Goal: Task Accomplishment & Management: Use online tool/utility

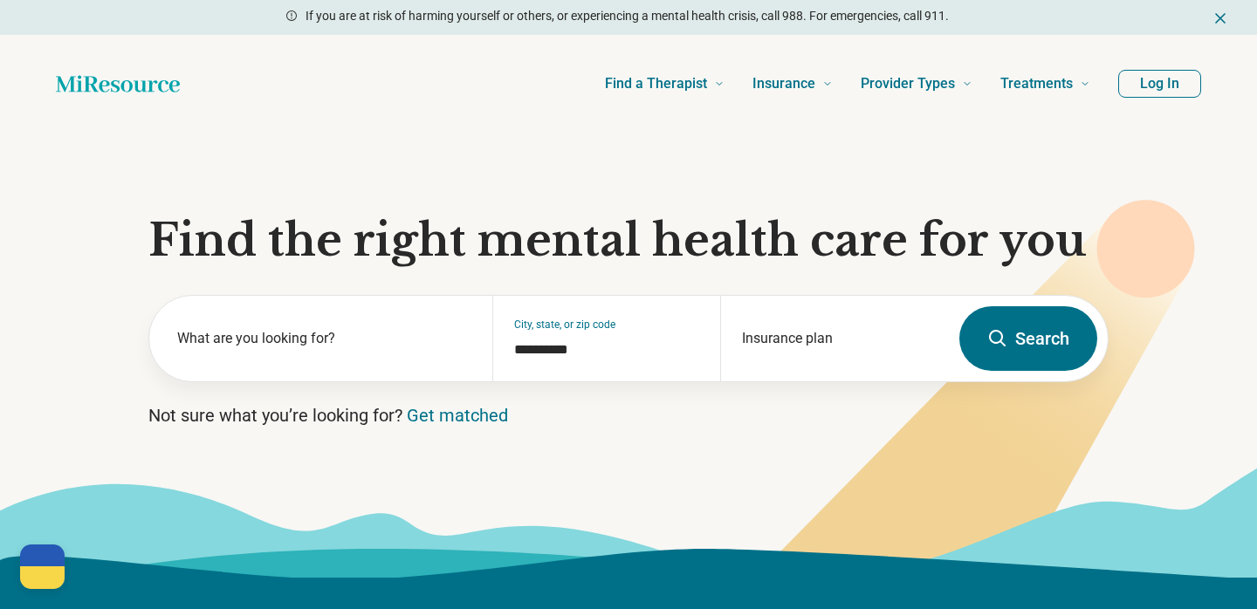
click at [1140, 94] on button "Log In" at bounding box center [1159, 84] width 83 height 28
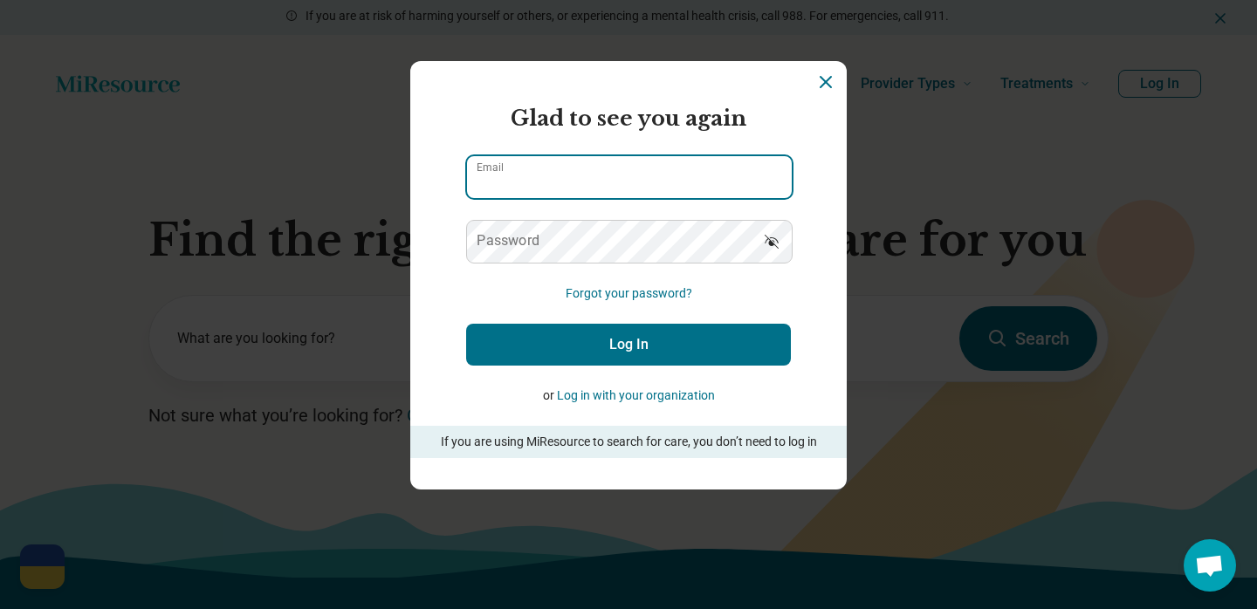
type input "**********"
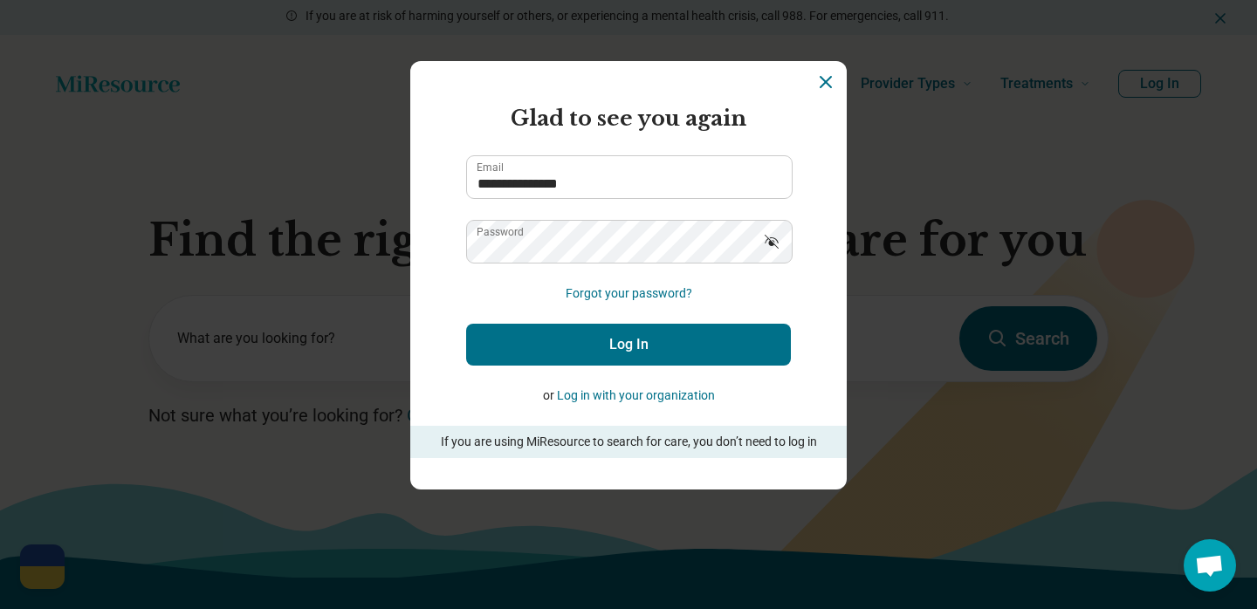
click at [595, 340] on button "Log In" at bounding box center [628, 345] width 325 height 42
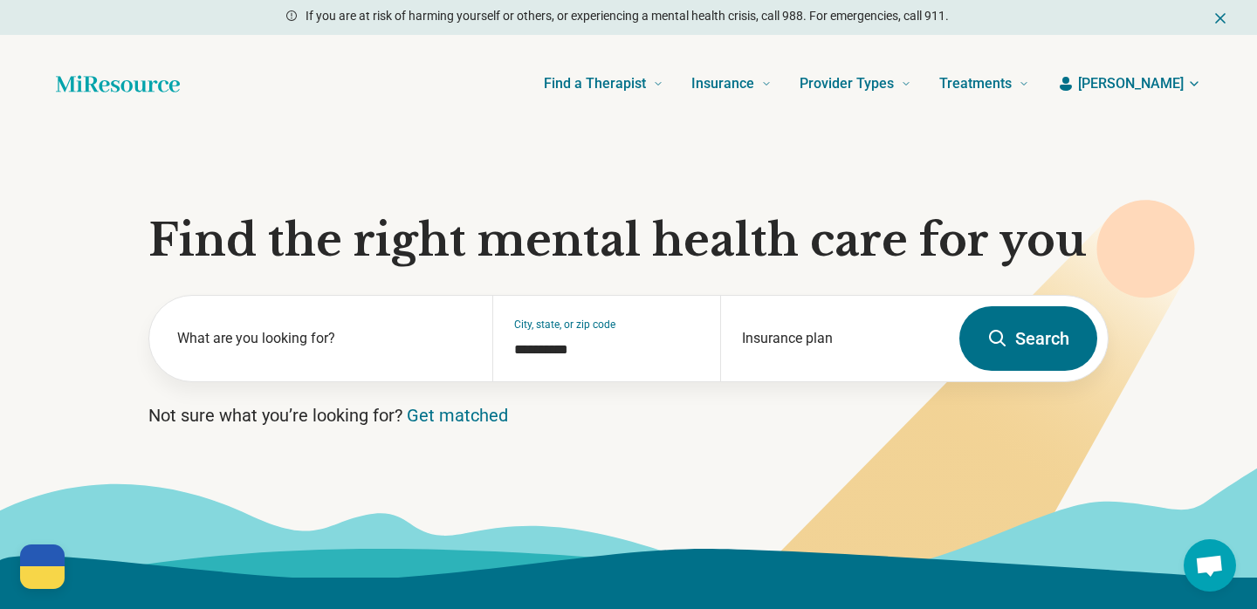
click at [1189, 86] on icon "button" at bounding box center [1194, 84] width 14 height 14
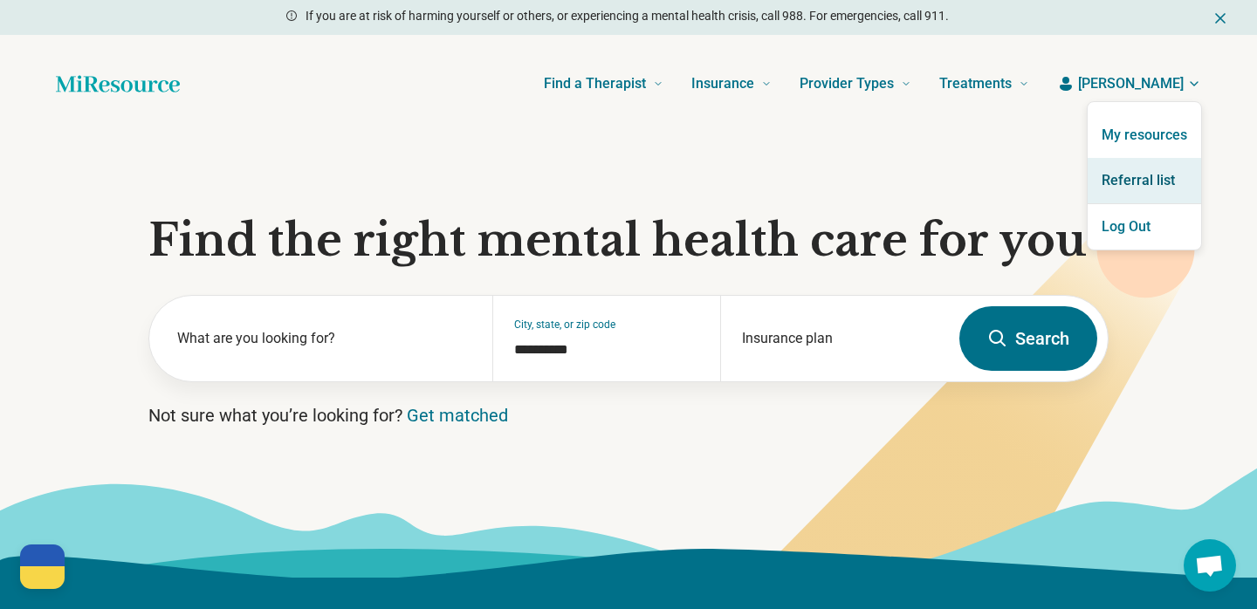
click at [1147, 168] on link "Referral list" at bounding box center [1143, 180] width 113 height 45
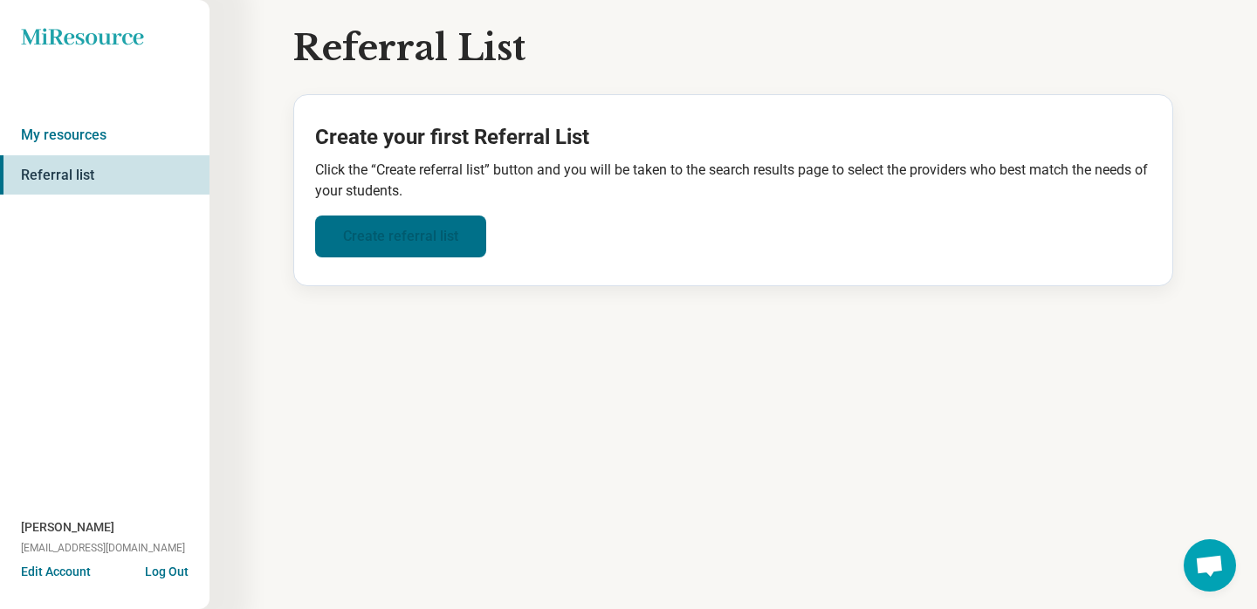
click at [408, 228] on link "Create referral list" at bounding box center [400, 237] width 171 height 42
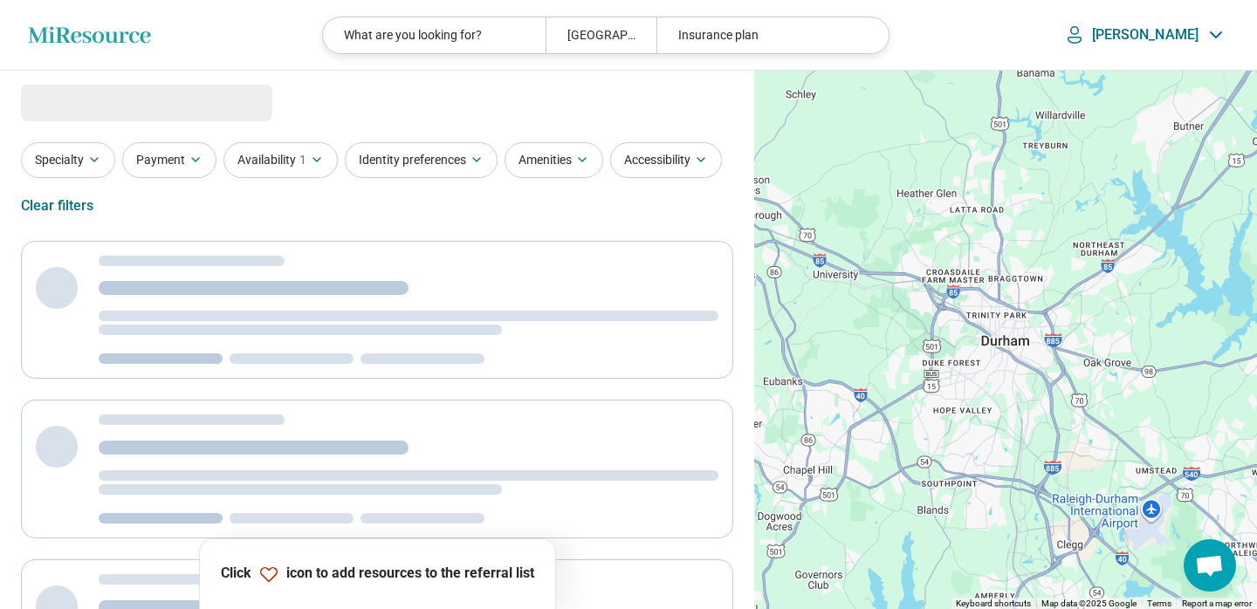
select select "***"
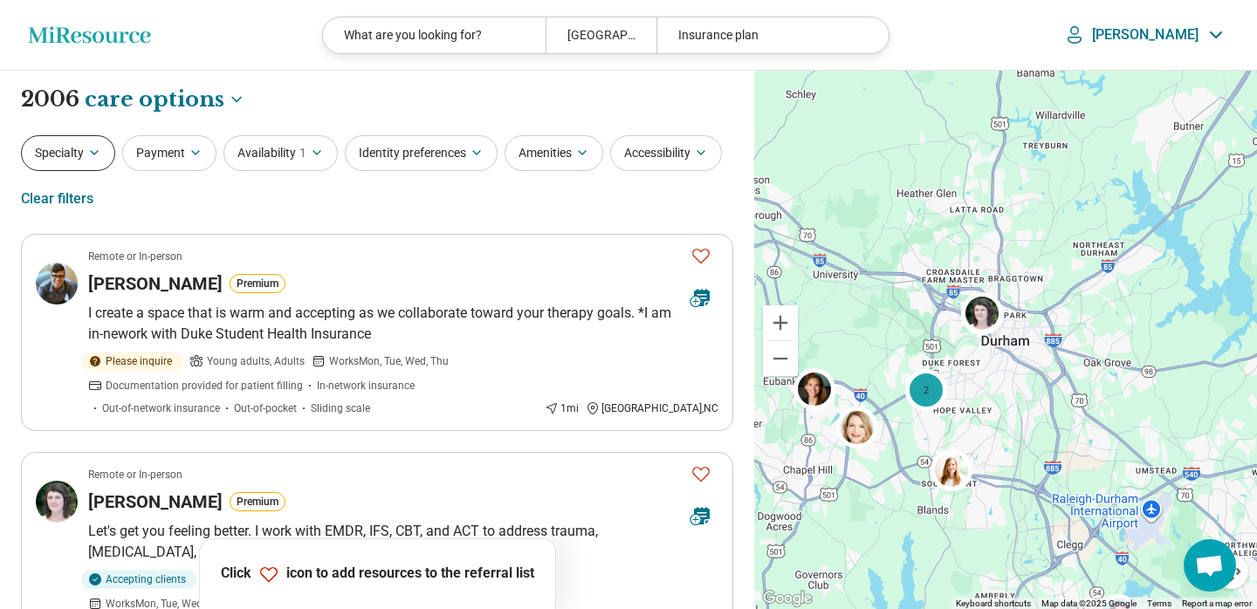
click at [80, 152] on button "Specialty" at bounding box center [68, 153] width 94 height 36
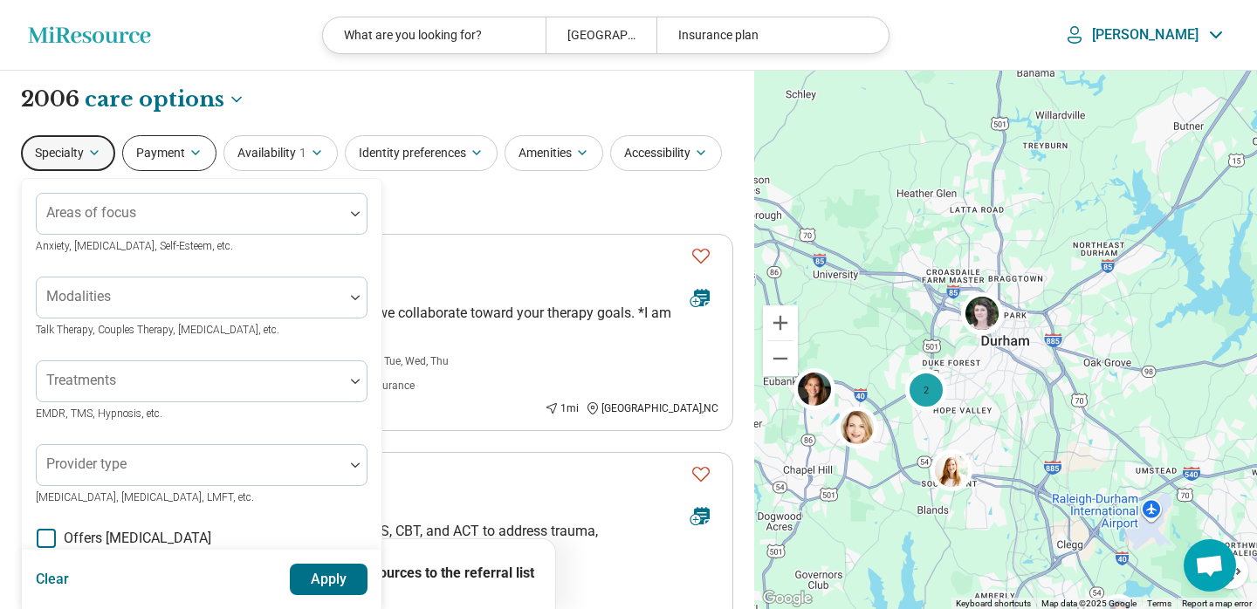
click at [159, 159] on button "Payment" at bounding box center [169, 153] width 94 height 36
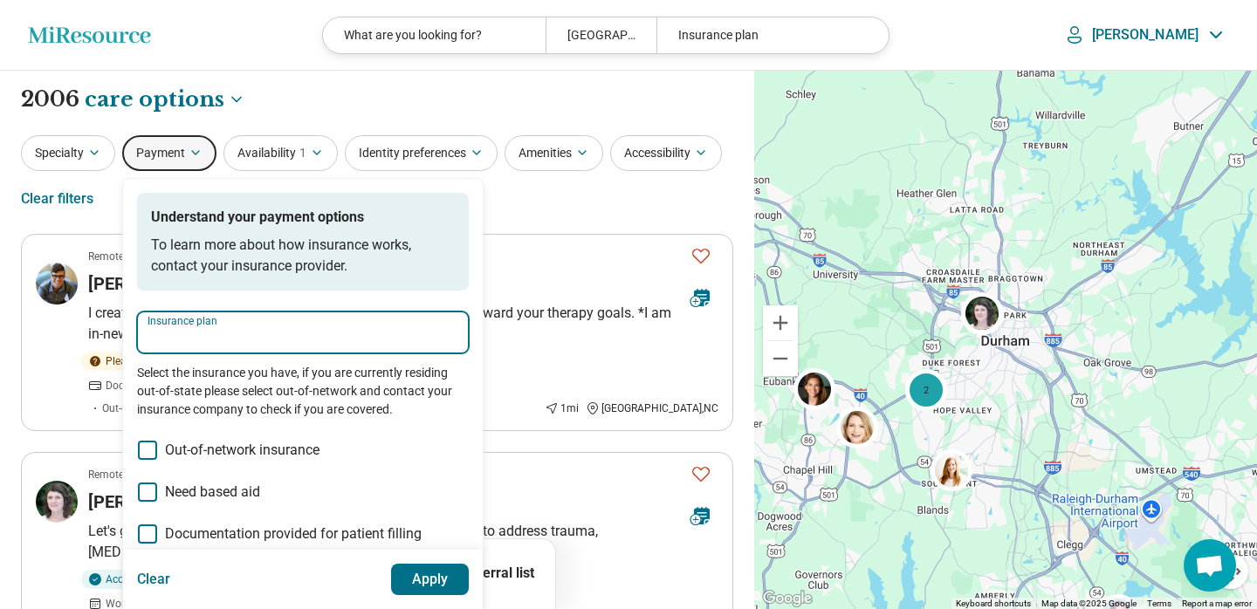
click at [213, 337] on input "Insurance plan" at bounding box center [302, 337] width 311 height 21
click at [176, 387] on div "DSHIP" at bounding box center [176, 384] width 75 height 35
type input "*****"
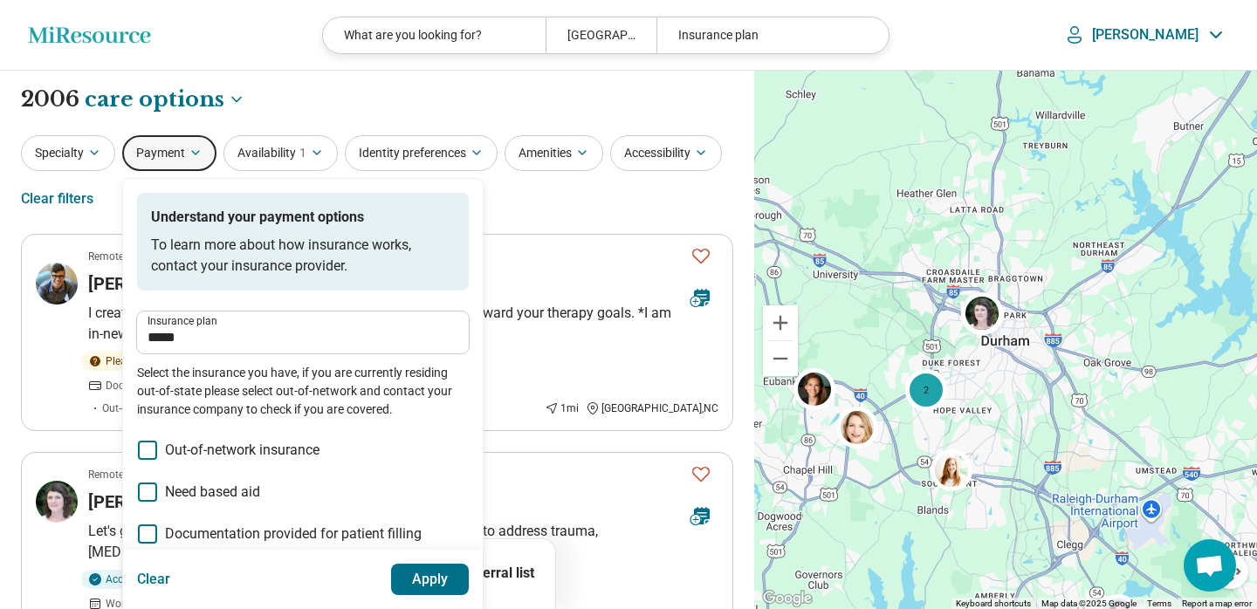
click at [455, 582] on button "Apply" at bounding box center [430, 579] width 79 height 31
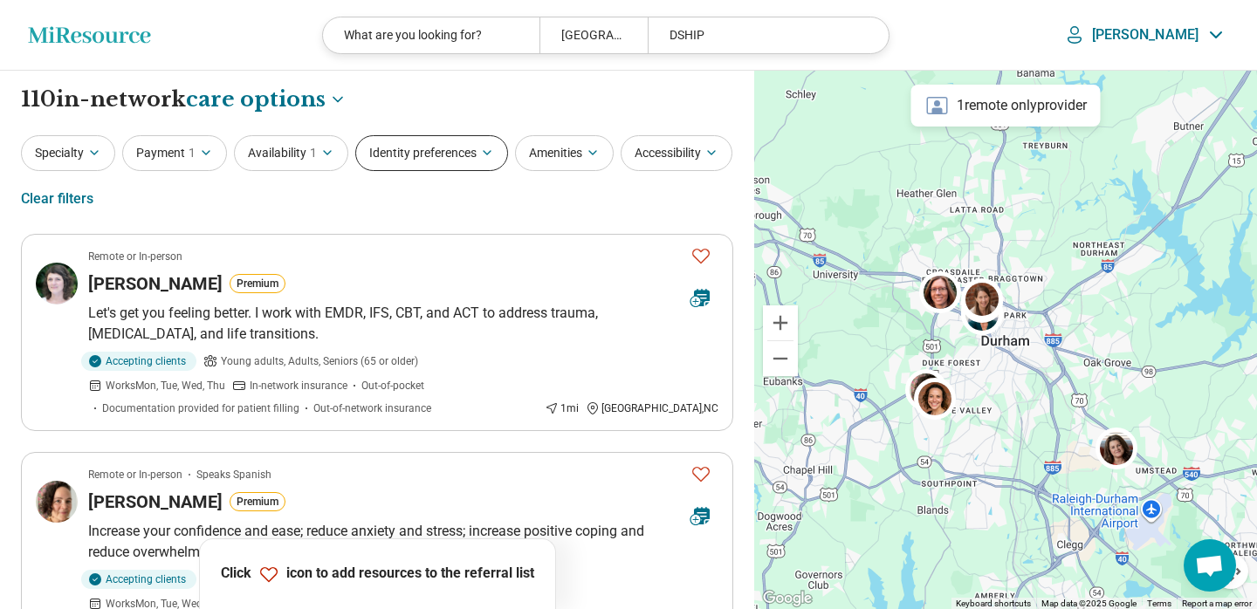
click at [408, 165] on button "Identity preferences" at bounding box center [431, 153] width 153 height 36
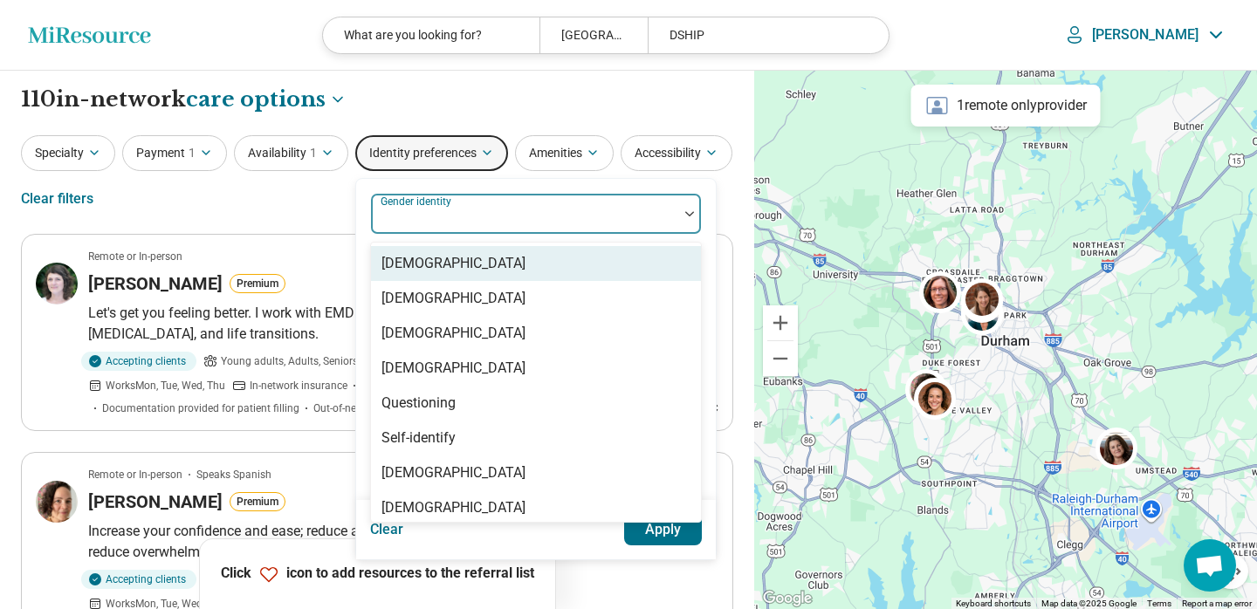
click at [428, 221] on div at bounding box center [524, 221] width 293 height 24
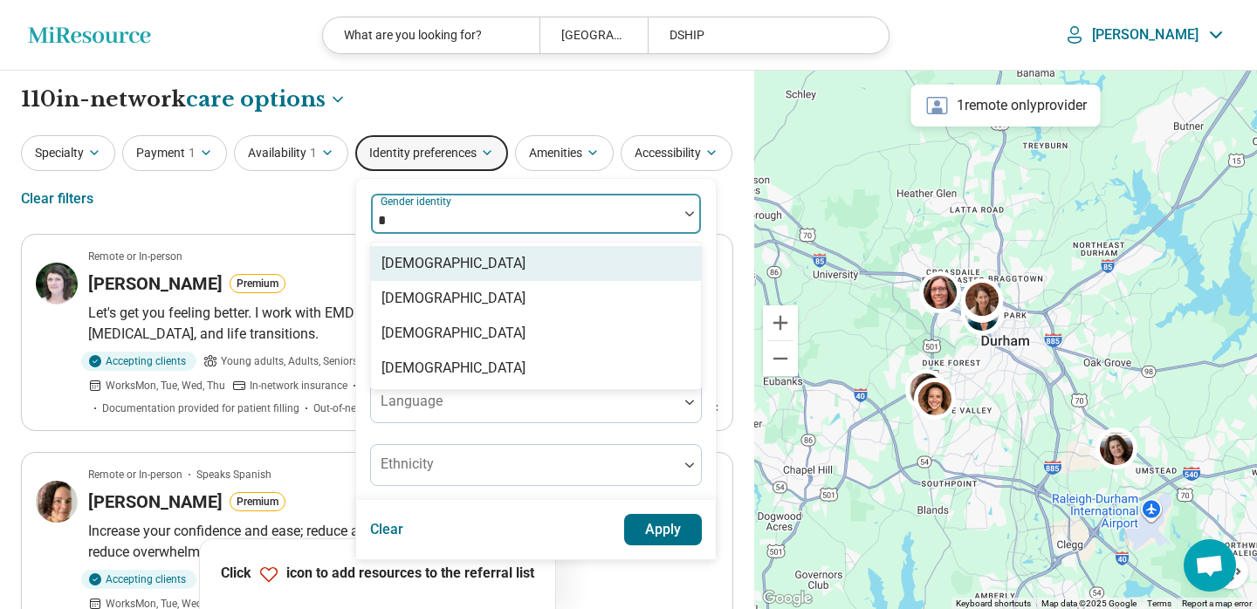
type input "**"
click at [414, 273] on div "[DEMOGRAPHIC_DATA]" at bounding box center [536, 263] width 330 height 35
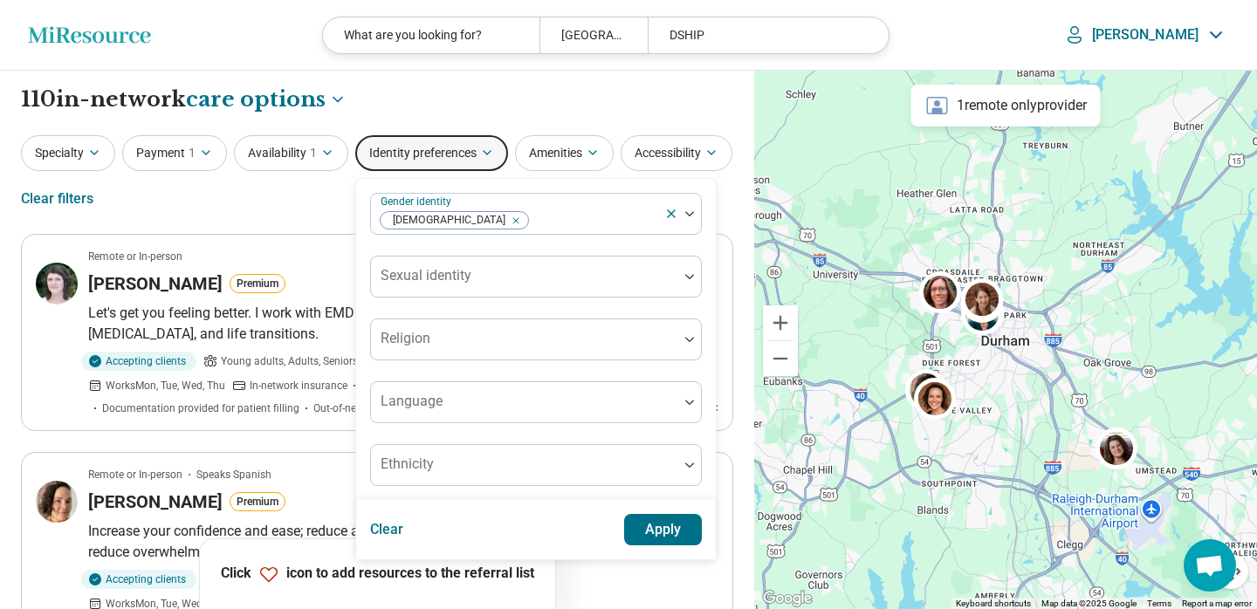
click at [672, 527] on button "Apply" at bounding box center [663, 529] width 79 height 31
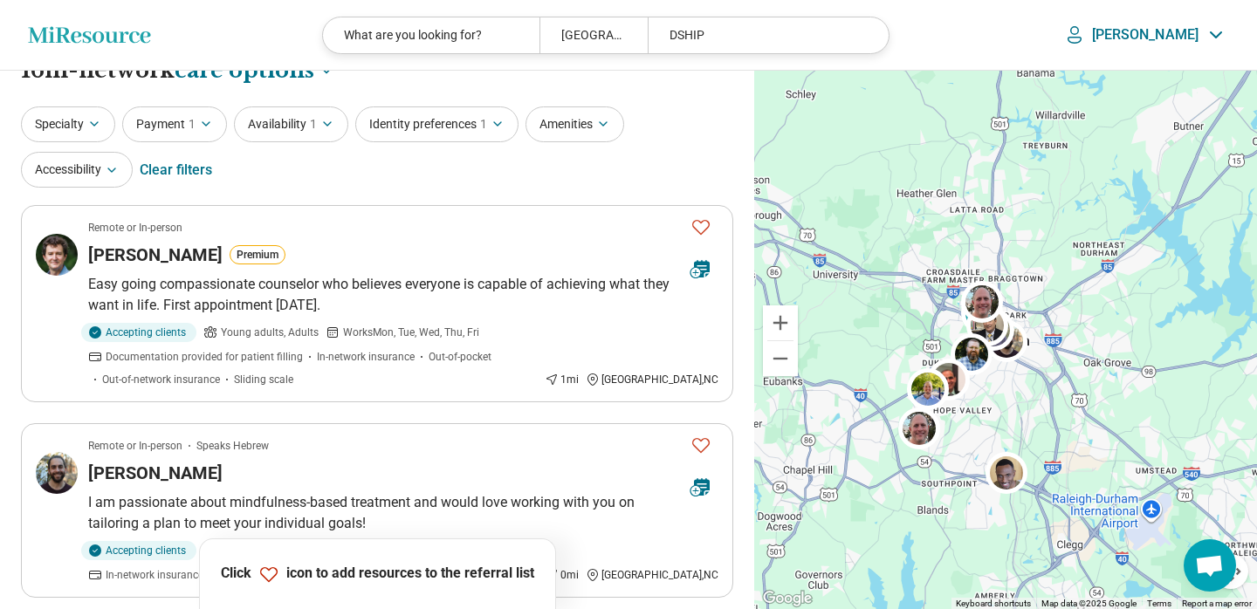
scroll to position [39, 0]
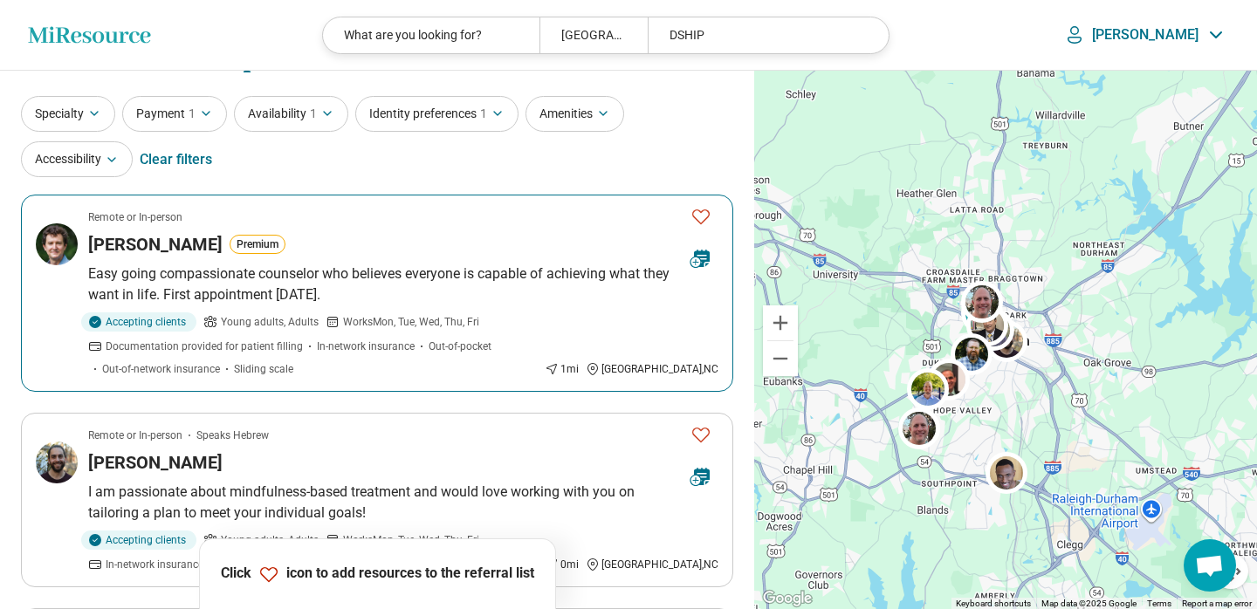
click at [704, 219] on icon "Favorite" at bounding box center [700, 216] width 21 height 21
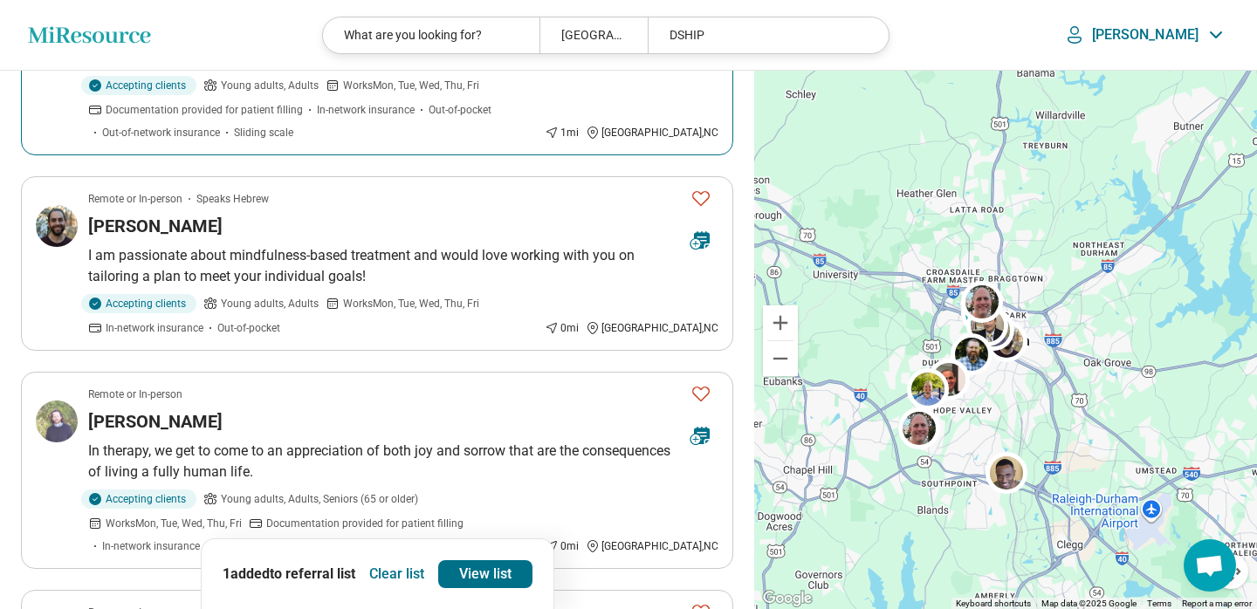
scroll to position [287, 0]
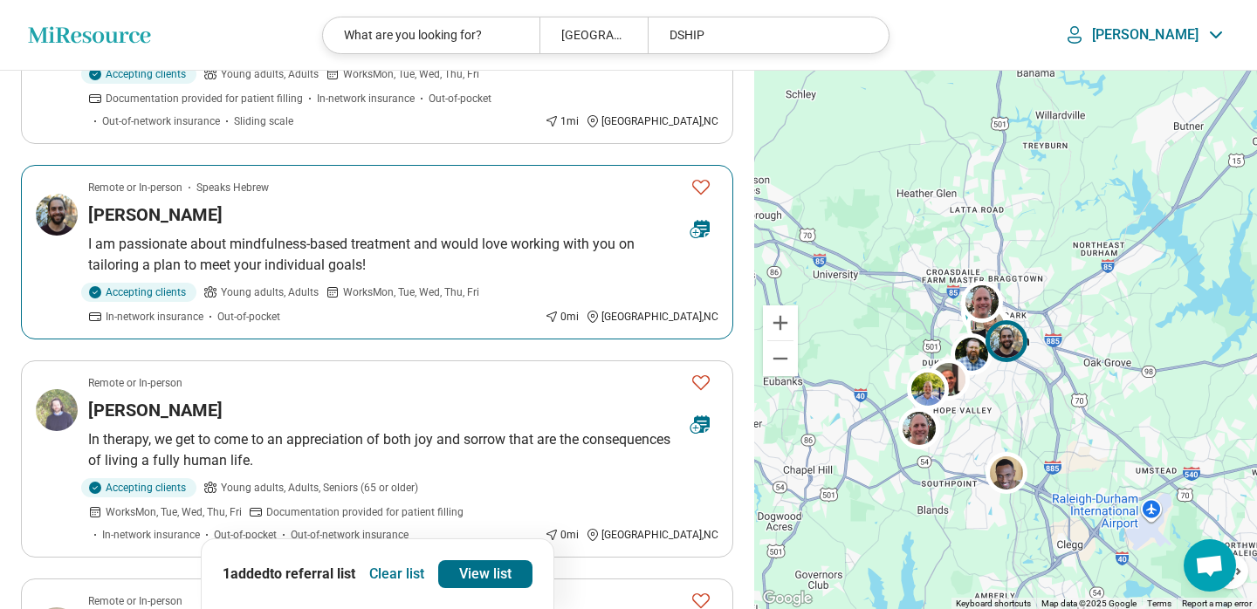
click at [695, 186] on icon "Favorite" at bounding box center [700, 186] width 21 height 21
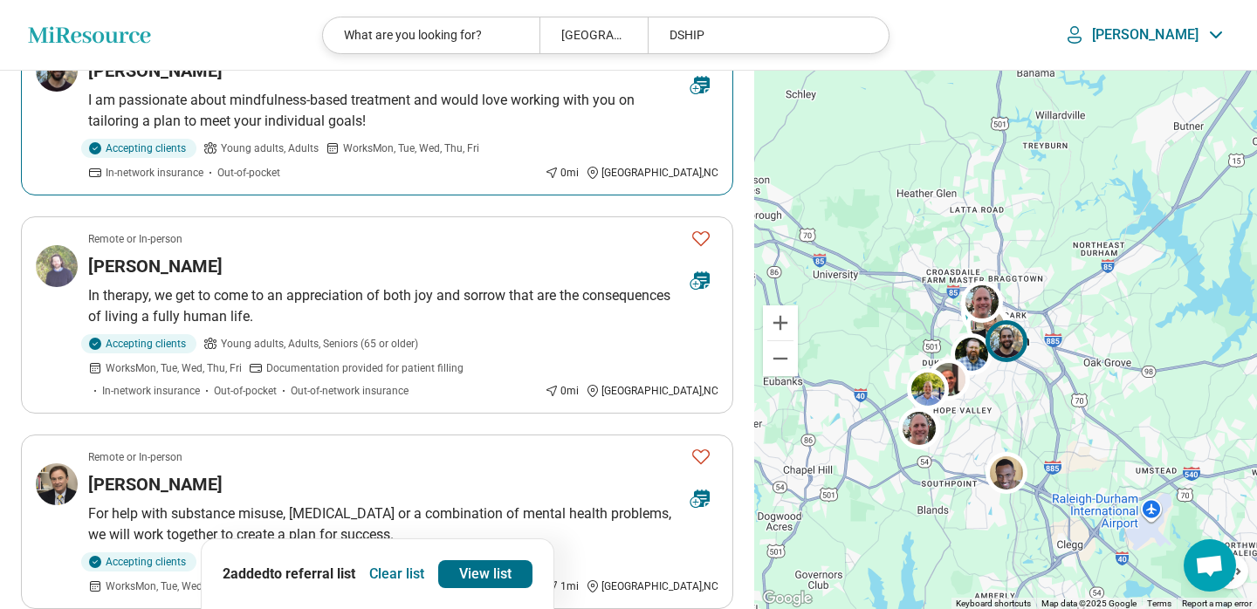
scroll to position [504, 0]
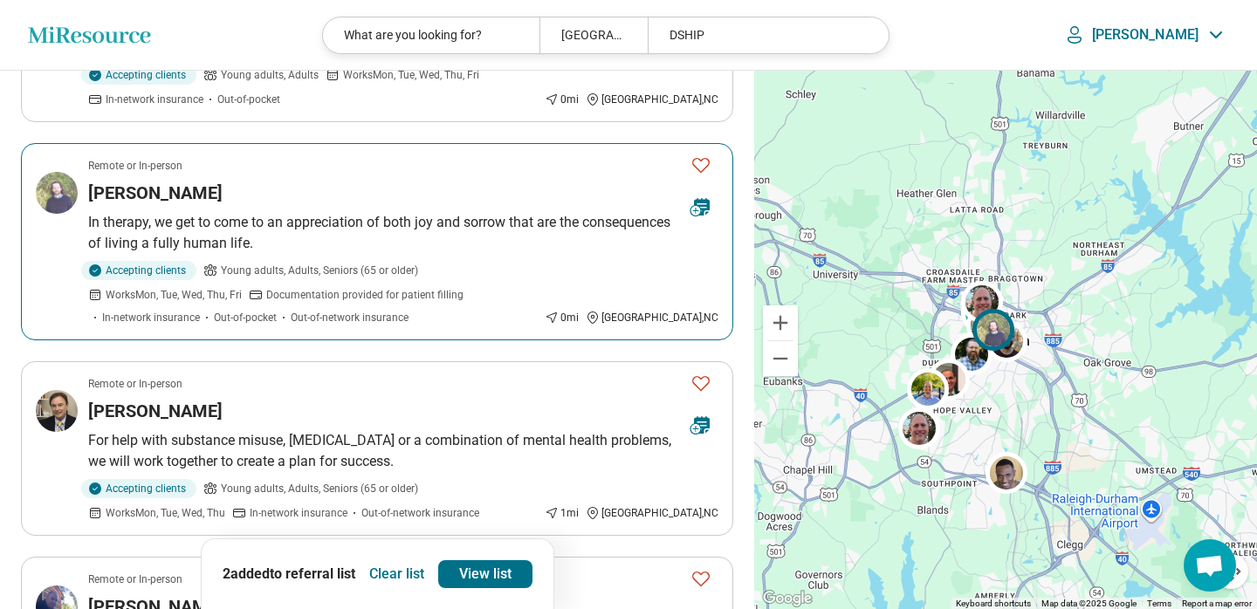
click at [703, 164] on icon "Favorite" at bounding box center [700, 164] width 21 height 21
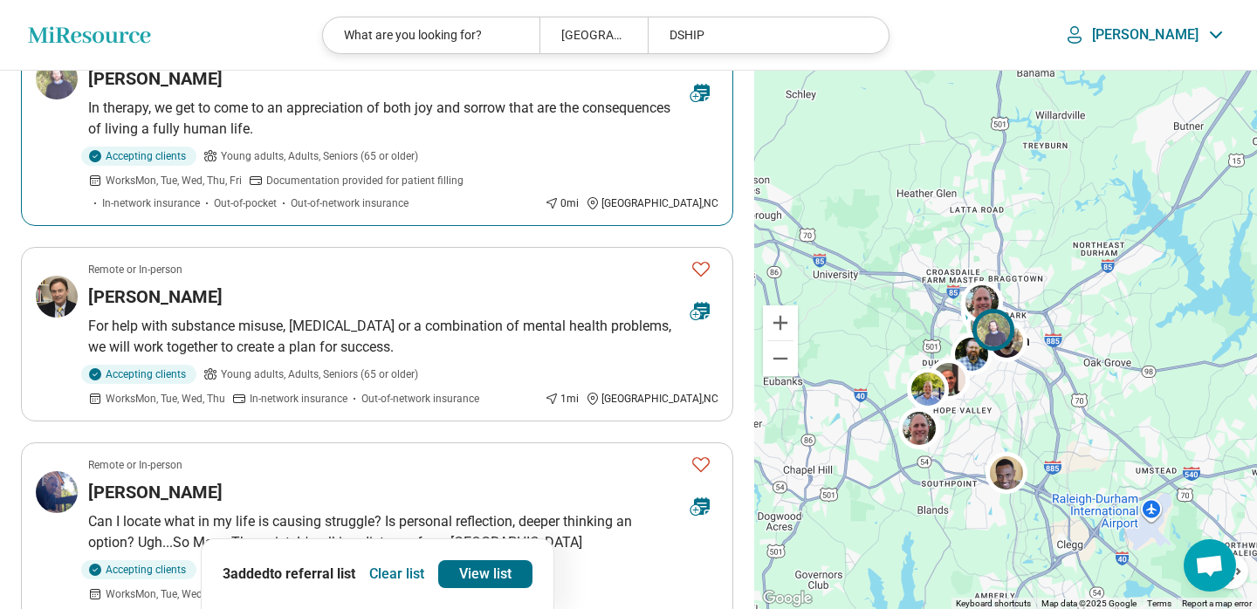
scroll to position [627, 0]
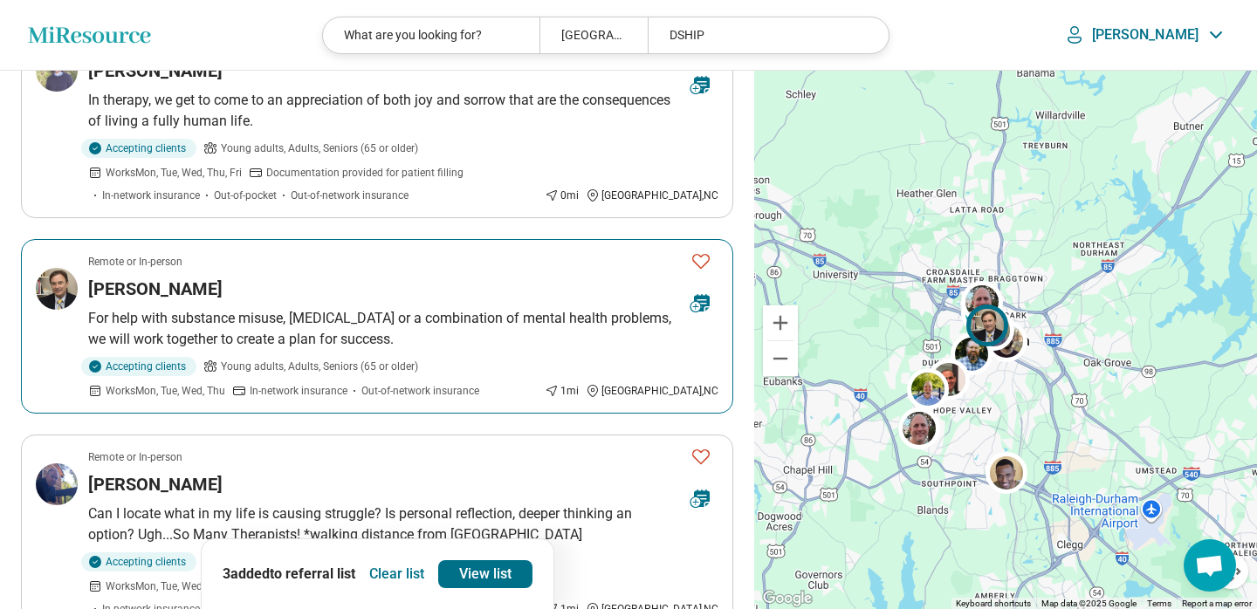
click at [701, 257] on icon "Favorite" at bounding box center [700, 261] width 17 height 15
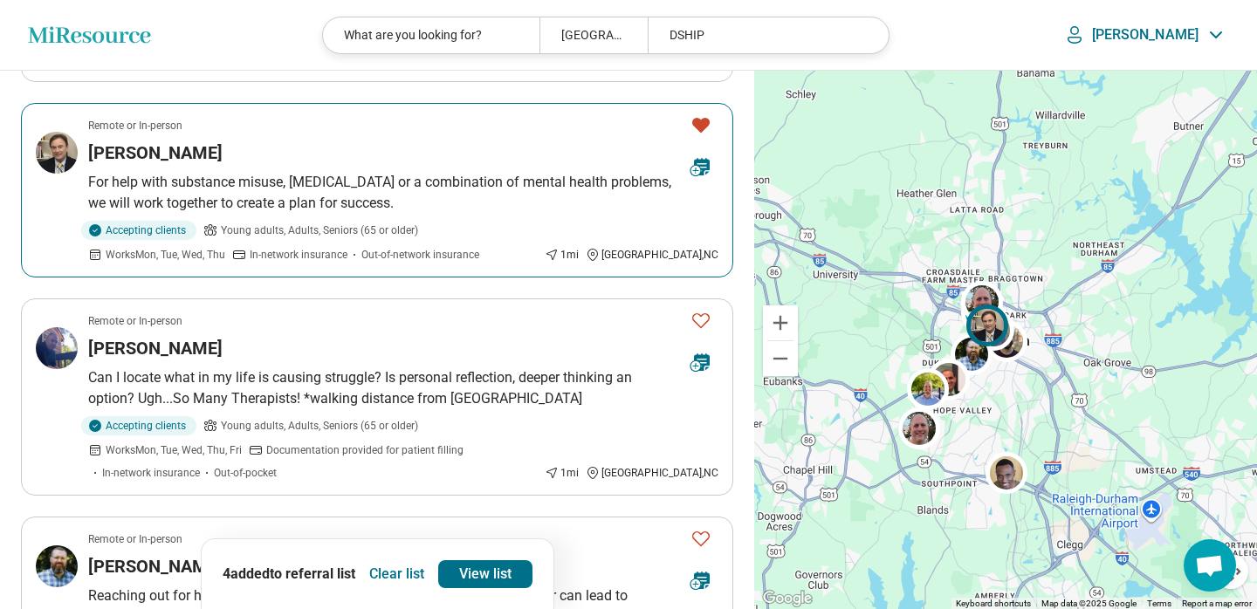
scroll to position [788, 0]
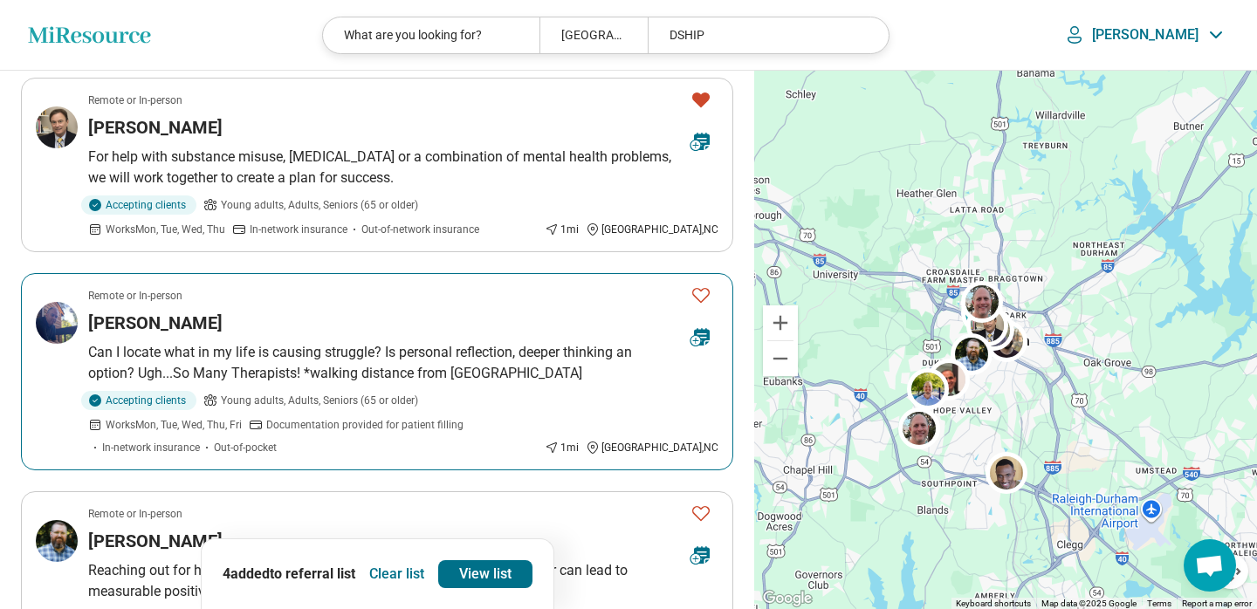
click at [707, 295] on icon "Favorite" at bounding box center [700, 294] width 21 height 21
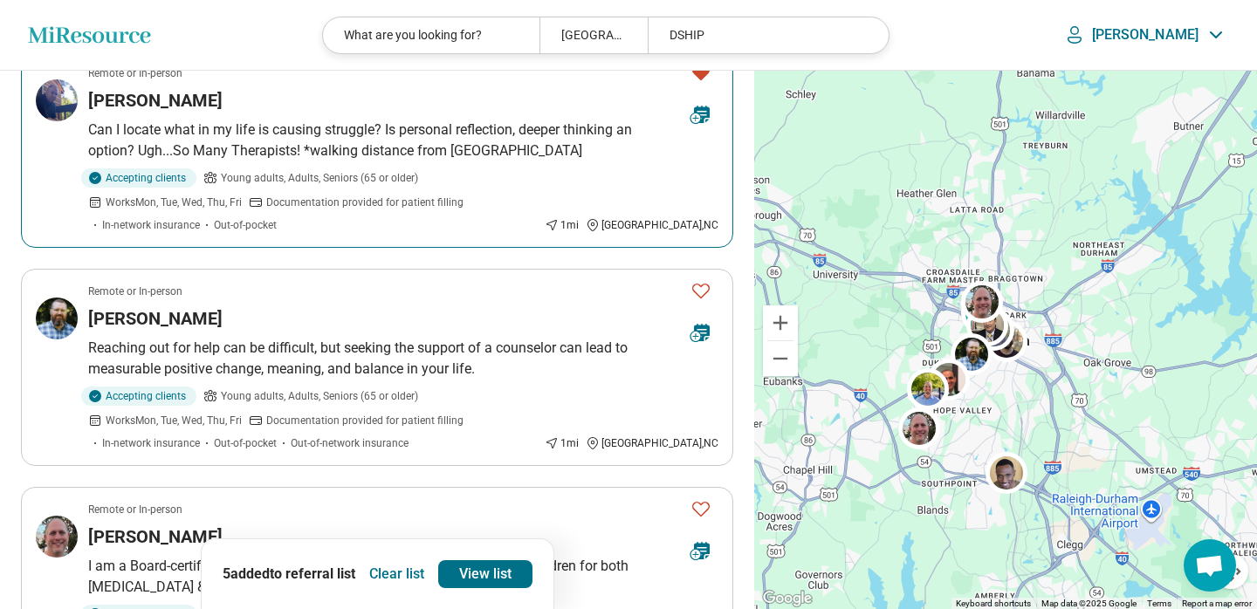
scroll to position [1049, 0]
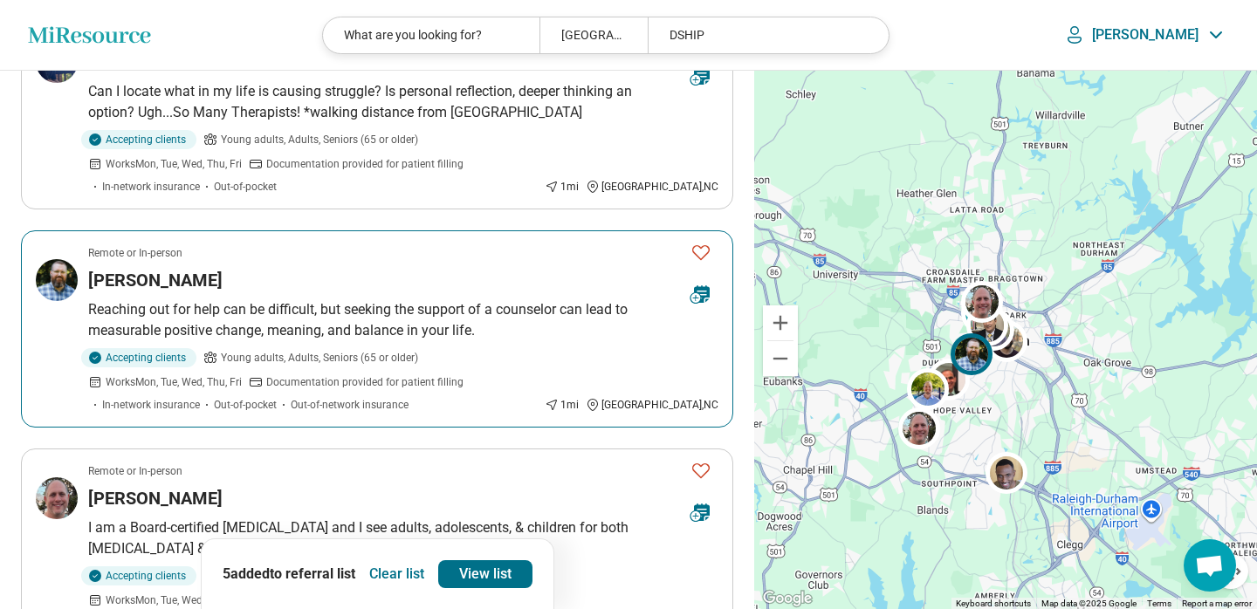
click at [706, 242] on icon "Favorite" at bounding box center [700, 252] width 21 height 21
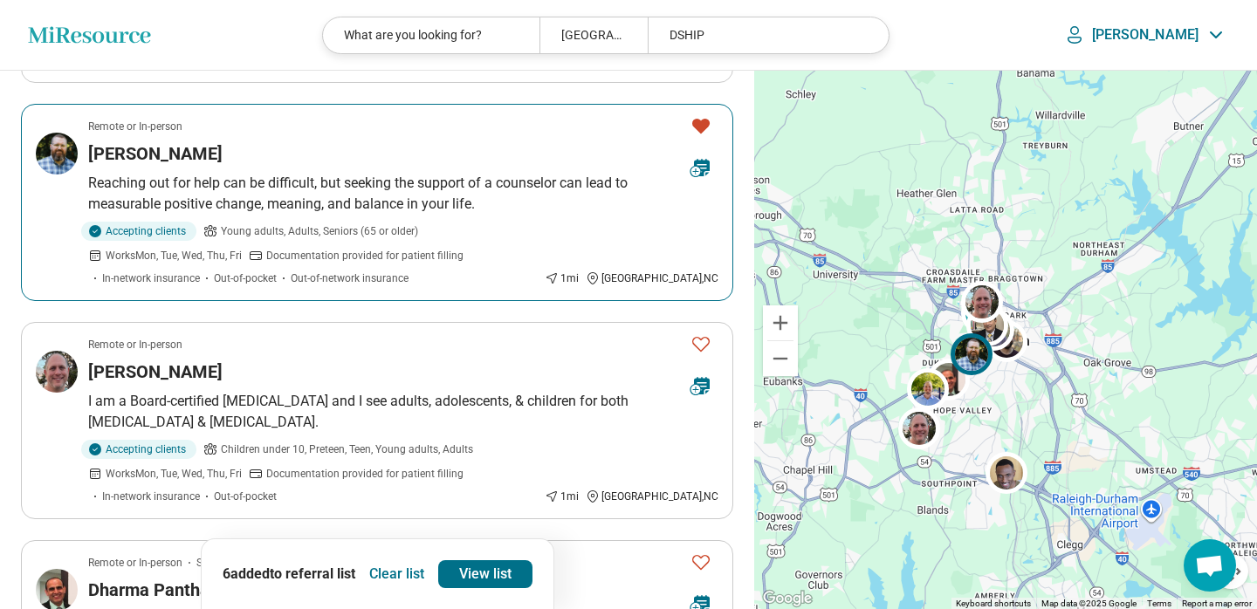
scroll to position [1198, 0]
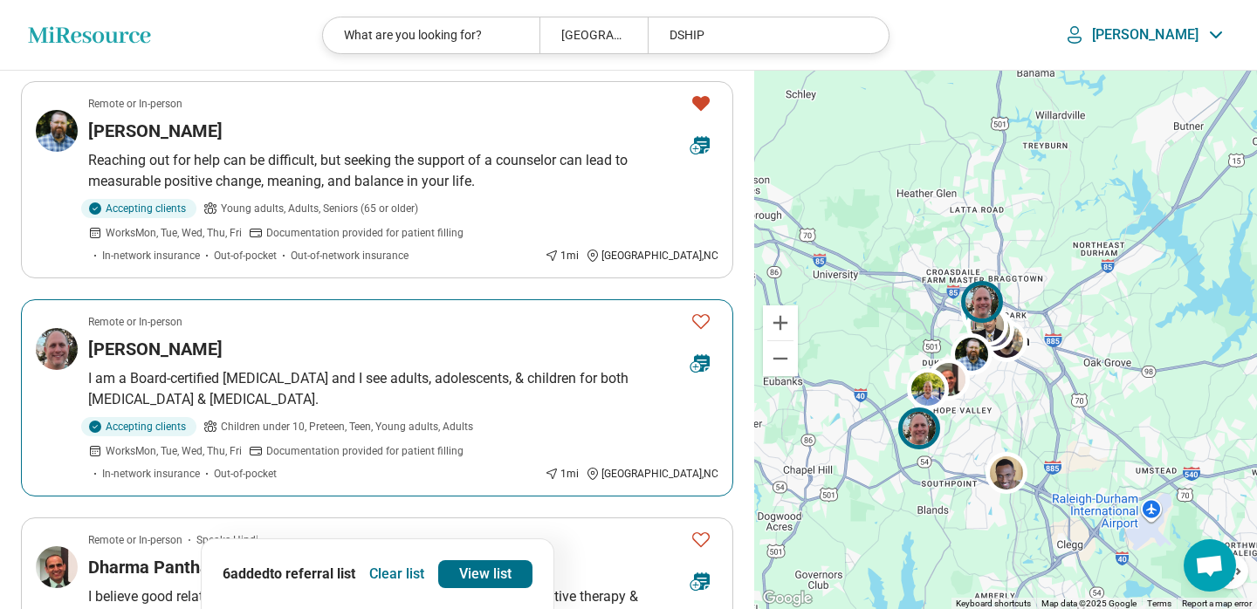
click at [698, 314] on icon "Favorite" at bounding box center [700, 321] width 17 height 15
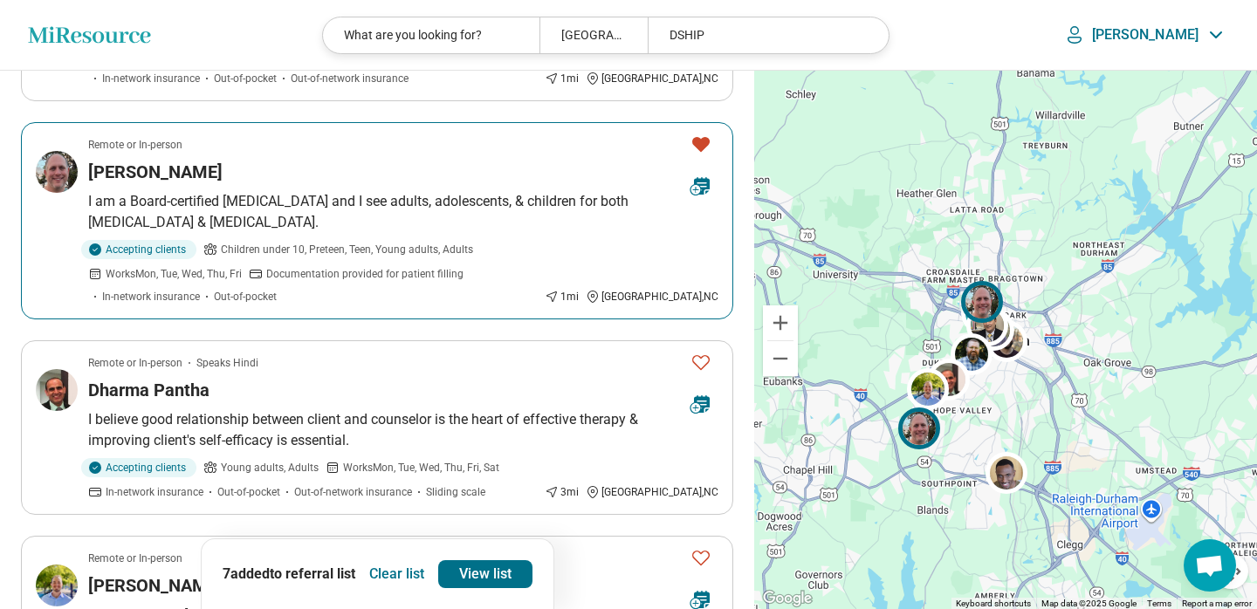
scroll to position [1386, 0]
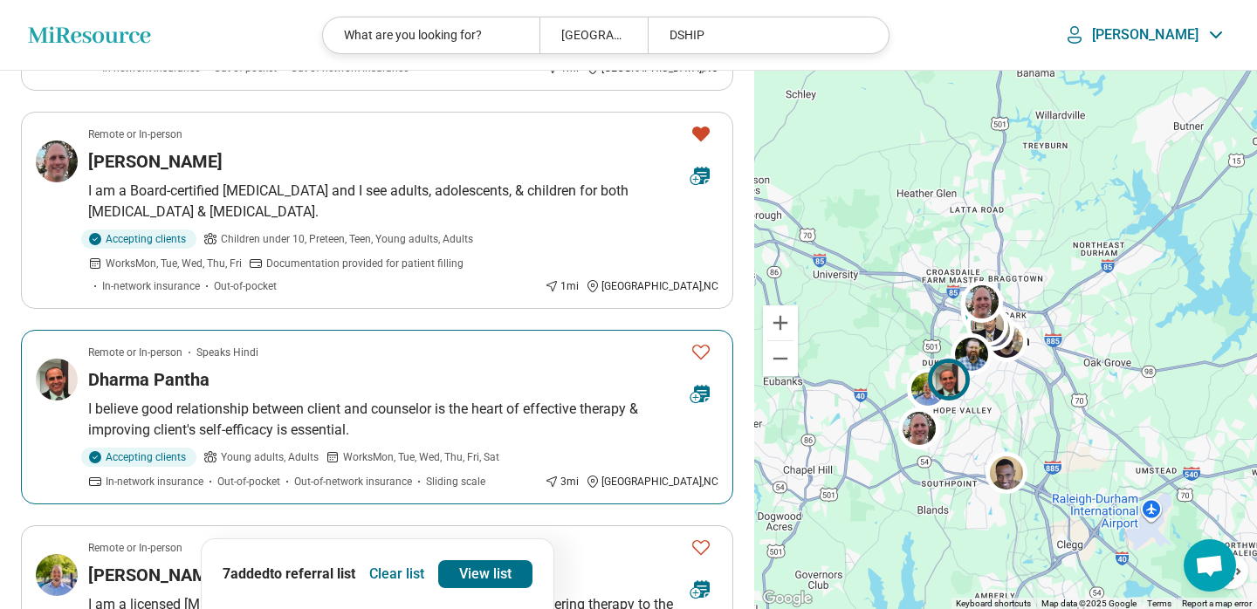
click at [696, 341] on icon "Favorite" at bounding box center [700, 351] width 21 height 21
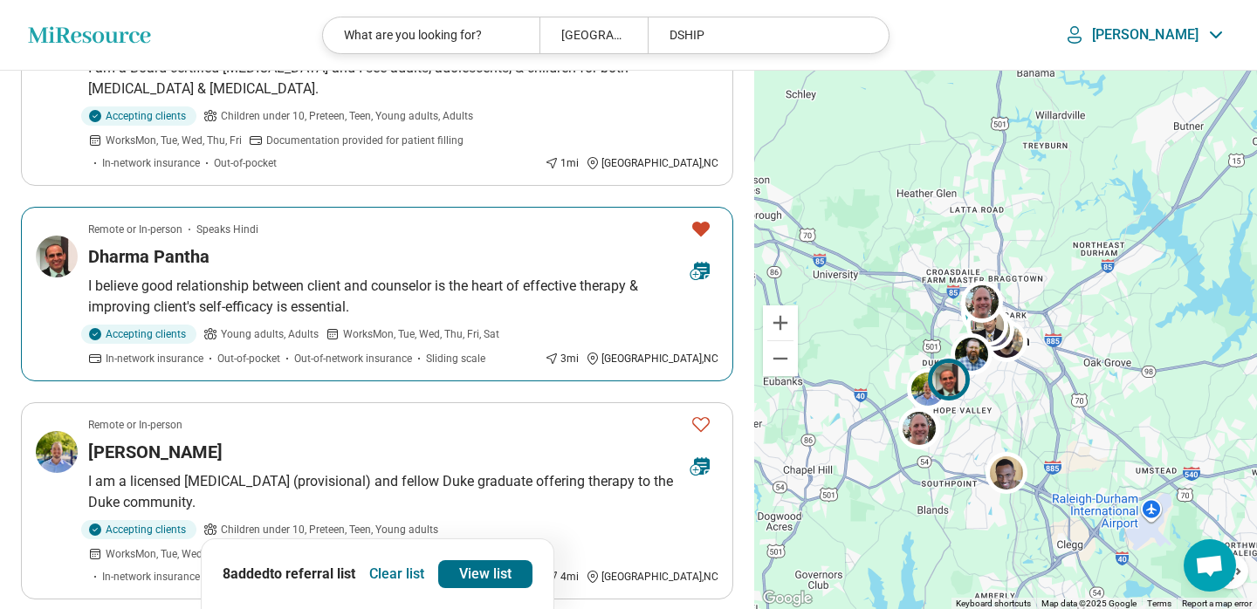
scroll to position [1512, 0]
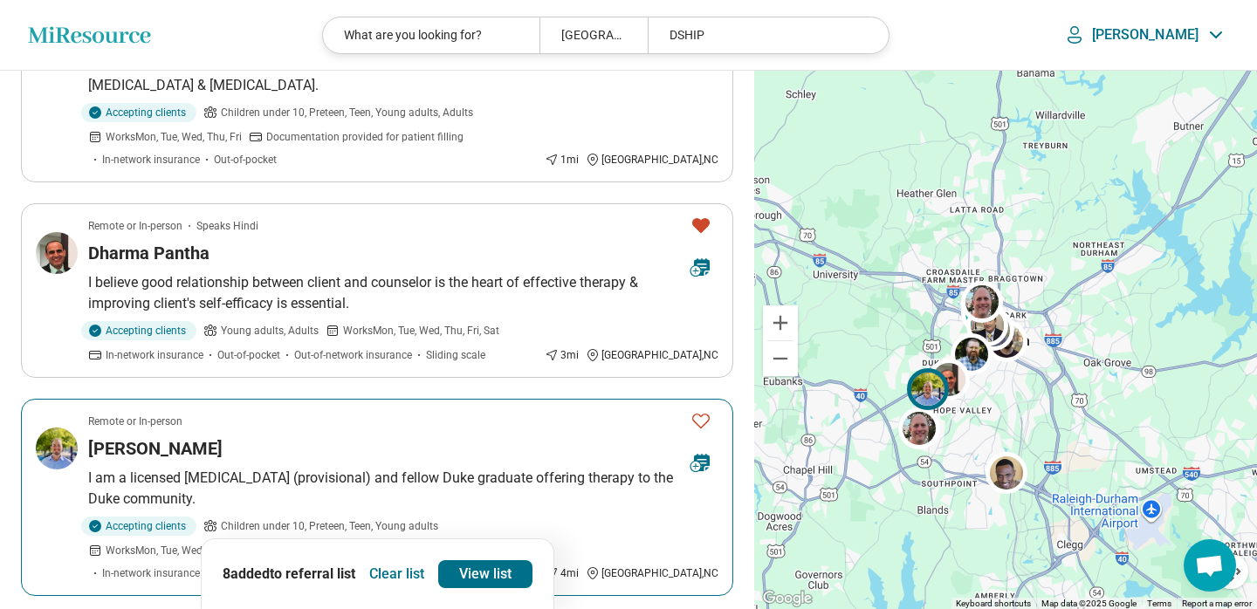
click at [706, 410] on icon "Favorite" at bounding box center [700, 420] width 21 height 21
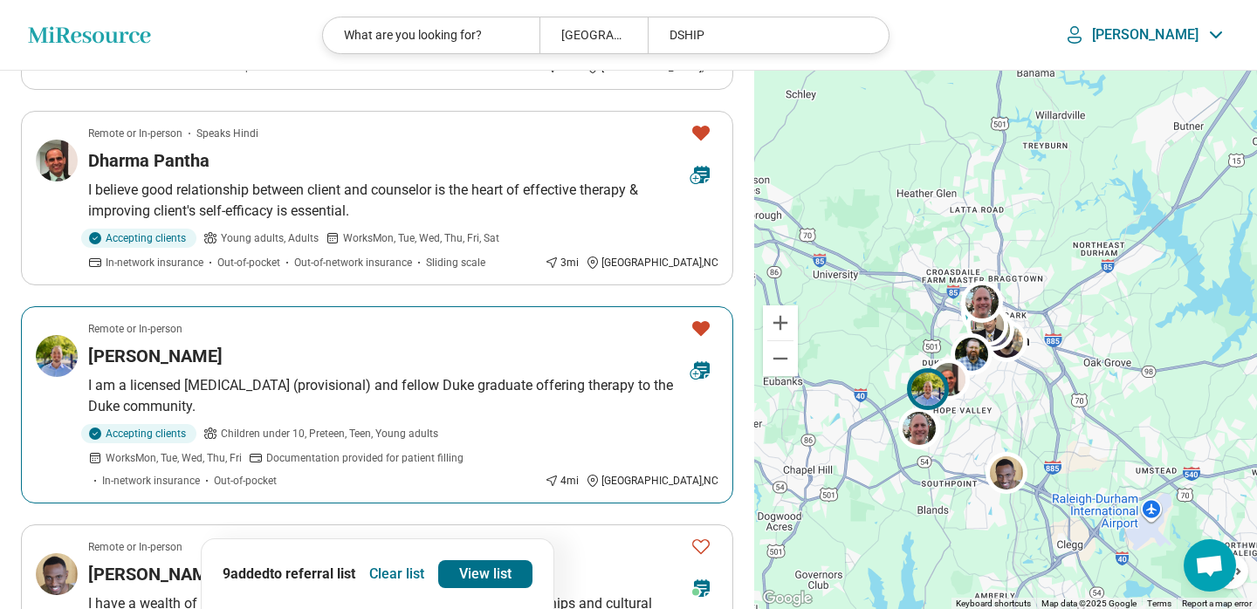
scroll to position [1846, 0]
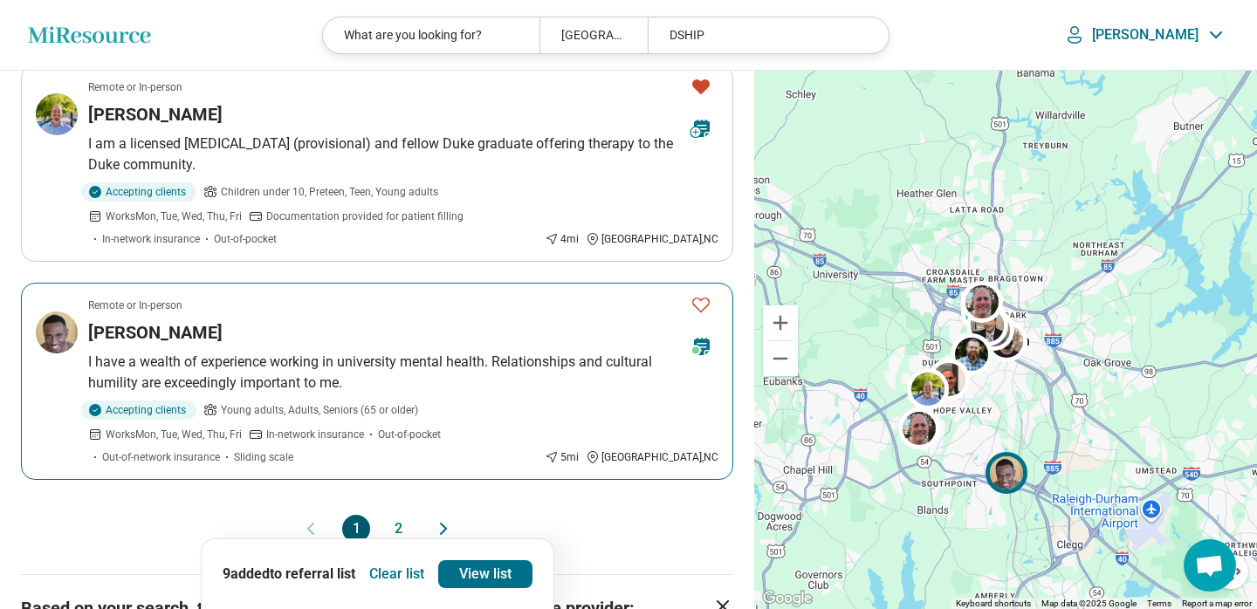
click at [707, 294] on icon "Favorite" at bounding box center [700, 304] width 21 height 21
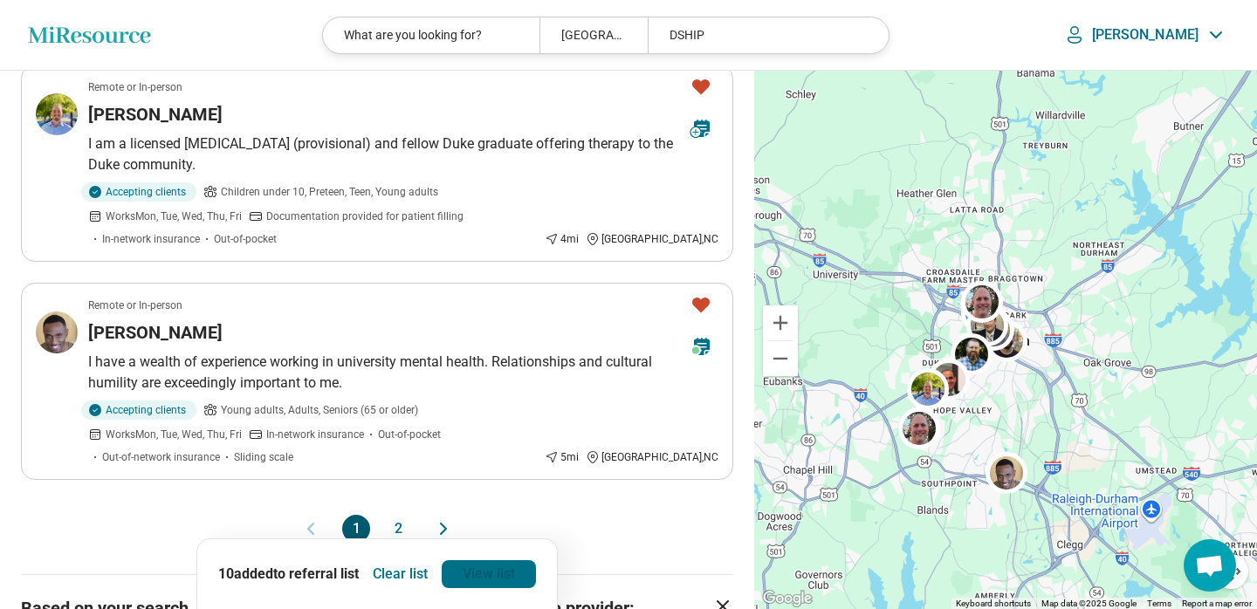
click at [496, 574] on link "View list" at bounding box center [489, 574] width 94 height 28
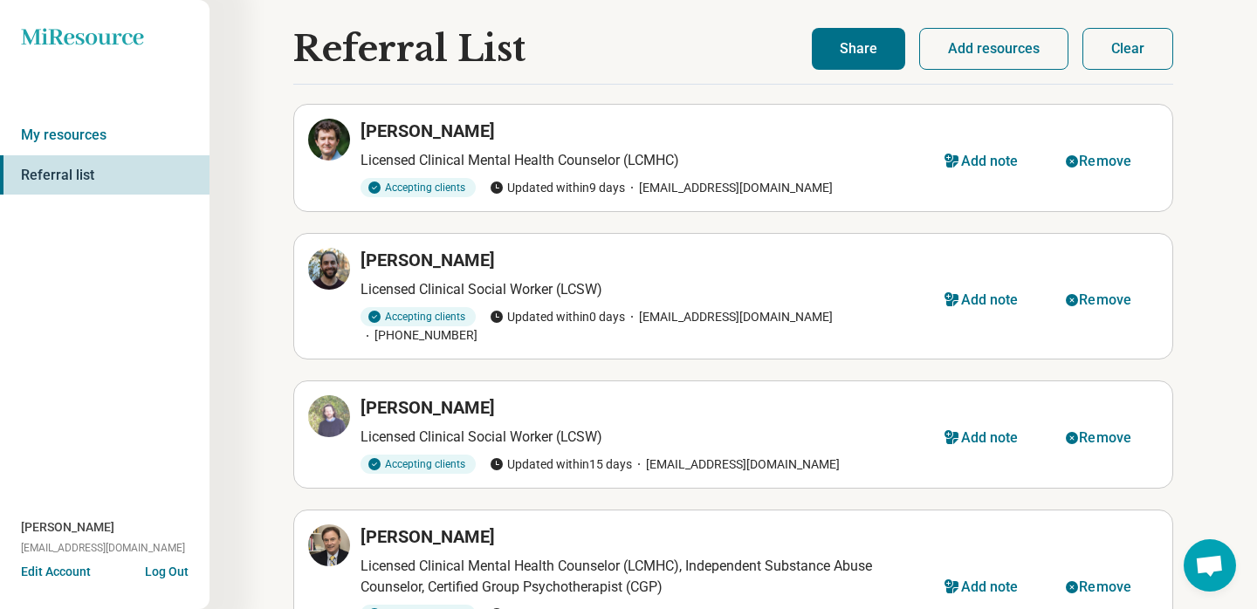
click at [854, 60] on button "Share" at bounding box center [858, 49] width 93 height 42
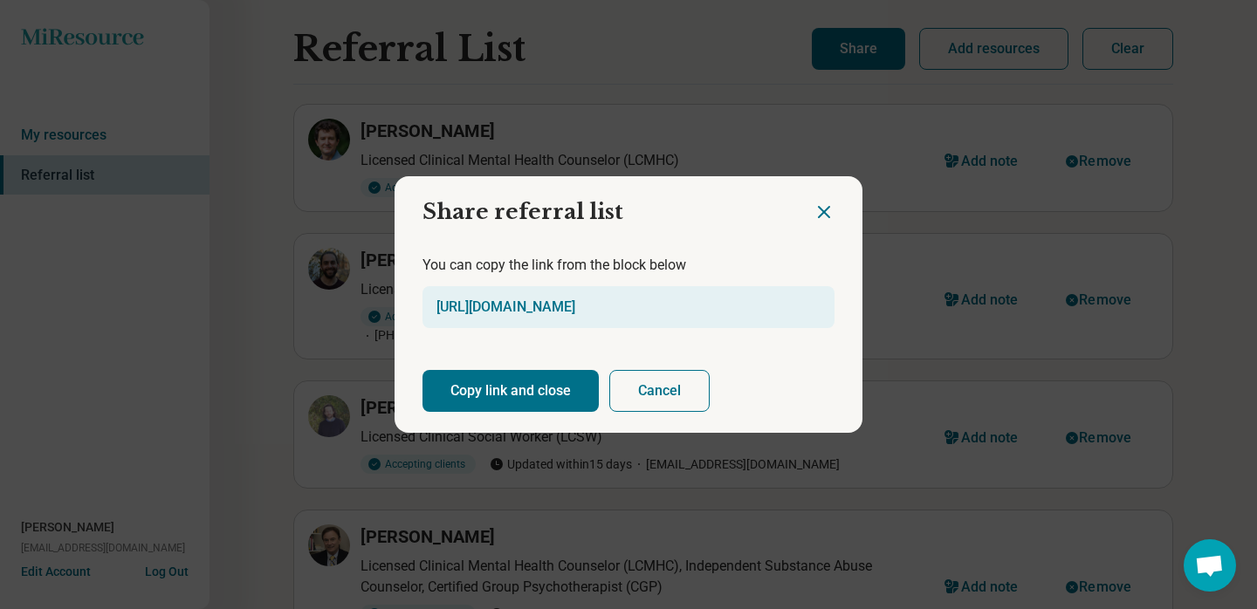
click at [550, 386] on button "Copy link and close" at bounding box center [510, 391] width 176 height 42
